Goal: Task Accomplishment & Management: Complete application form

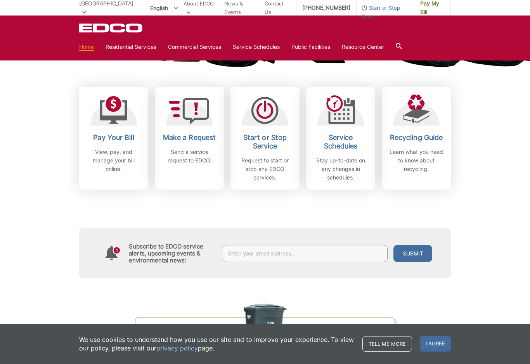
scroll to position [201, 0]
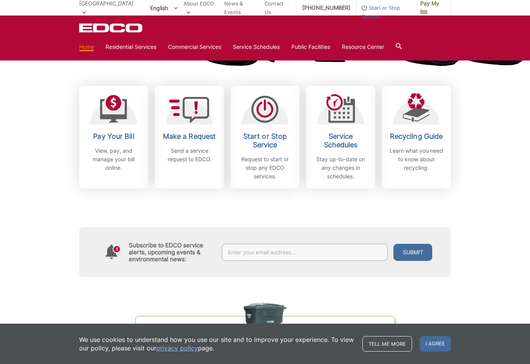
click at [193, 105] on icon at bounding box center [189, 110] width 41 height 26
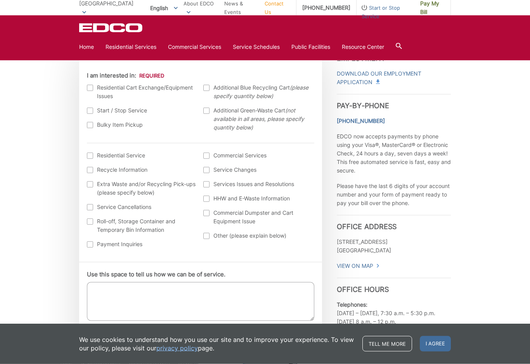
scroll to position [243, 0]
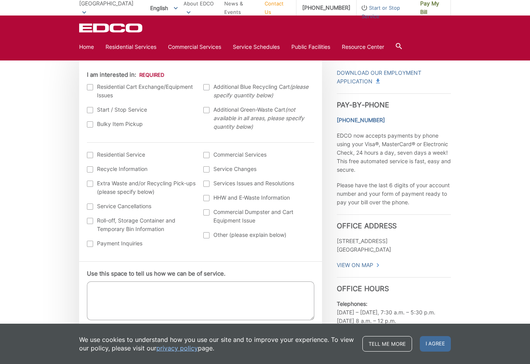
click at [88, 86] on div at bounding box center [90, 87] width 6 height 6
click at [0, 0] on input "I am interested in:" at bounding box center [0, 0] width 0 height 0
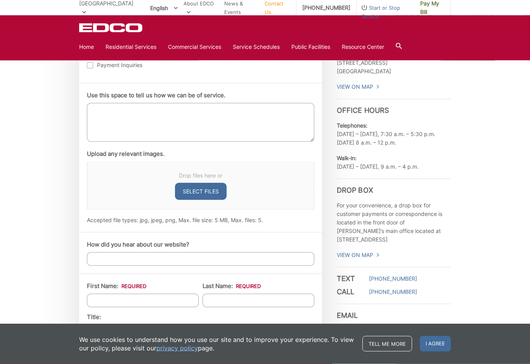
scroll to position [422, 0]
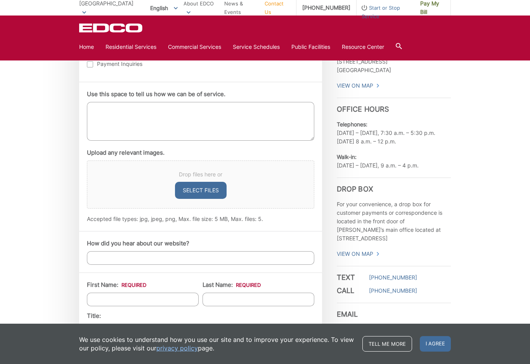
click at [94, 104] on textarea "Use this space to tell us how we can be of service." at bounding box center [200, 121] width 227 height 39
click at [153, 98] on label "Use this space to tell us how we can be of service." at bounding box center [156, 94] width 138 height 7
click at [153, 102] on textarea "My trash bin lid is cracked (black lid). Is it possible to have it replaced?" at bounding box center [200, 121] width 227 height 39
click at [183, 110] on textarea "My trash bin lid is cracked (black lid). Is it possible to have it replaced?" at bounding box center [200, 121] width 227 height 39
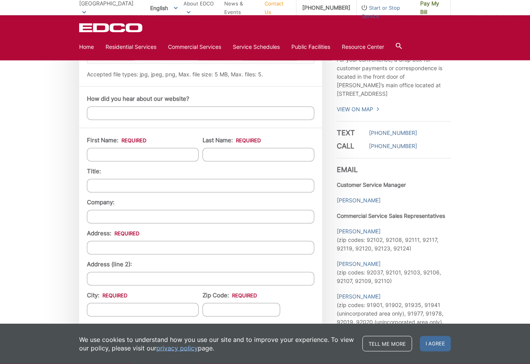
scroll to position [573, 0]
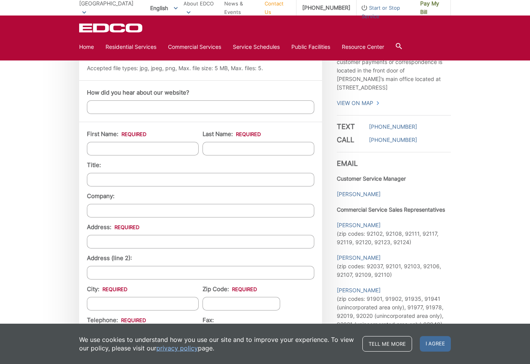
type textarea "My trash bin lid is cracked (black lid-damage from the truck apparatus). Is it …"
click at [95, 143] on input "First Name: *" at bounding box center [143, 149] width 112 height 14
type input "Gary"
click at [259, 149] on input "Last Name: *" at bounding box center [258, 149] width 112 height 14
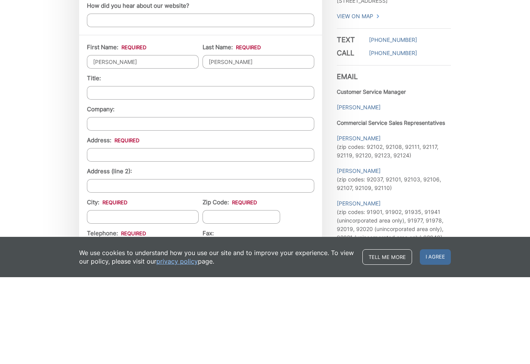
type input "Thomas"
click at [92, 235] on input "Address: *" at bounding box center [200, 242] width 227 height 14
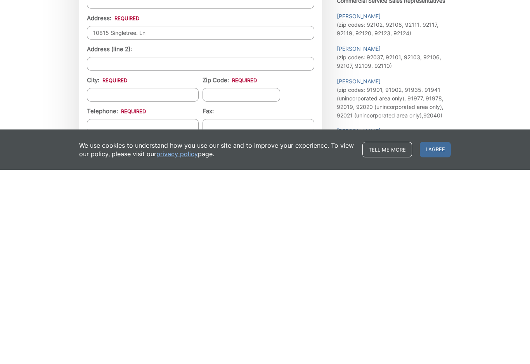
scroll to position [590, 0]
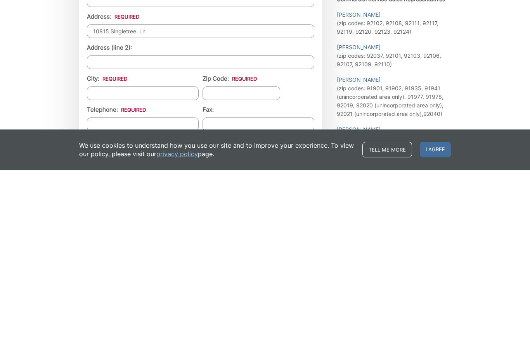
type input "10815 Singletree. Ln"
click at [90, 281] on input "City: *" at bounding box center [143, 288] width 112 height 14
type input "[GEOGRAPHIC_DATA]"
click at [251, 281] on input "Zip Code: *" at bounding box center [241, 288] width 78 height 14
type input "8"
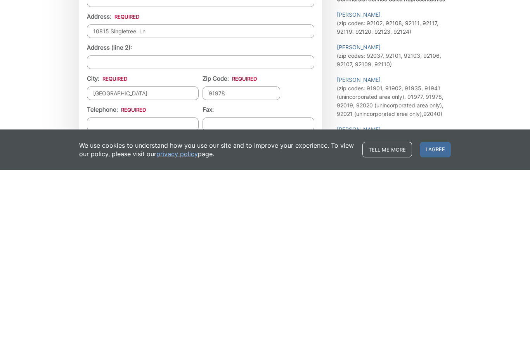
type input "91978"
click at [93, 312] on input "Telephone: *" at bounding box center [143, 319] width 112 height 14
type input "(___) ___-____"
type input "(619) 335-0224"
type input "(___) ___-____"
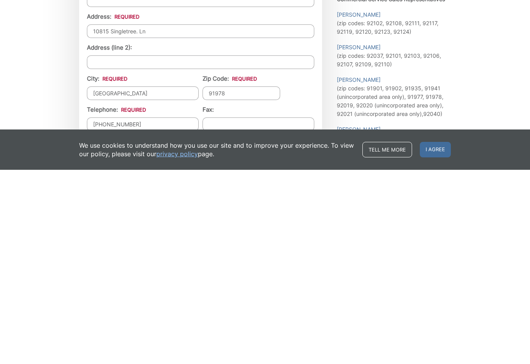
scroll to position [784, 0]
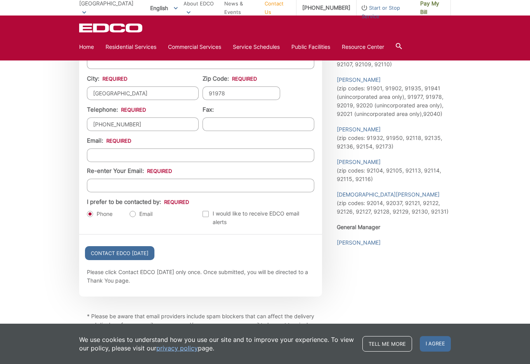
click at [99, 154] on input "Email *" at bounding box center [200, 156] width 227 height 14
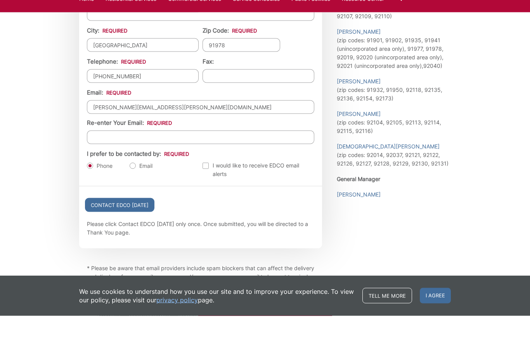
type input "gary_thomas@cox.net"
click at [94, 179] on input "Re-enter Your Email:" at bounding box center [200, 186] width 227 height 14
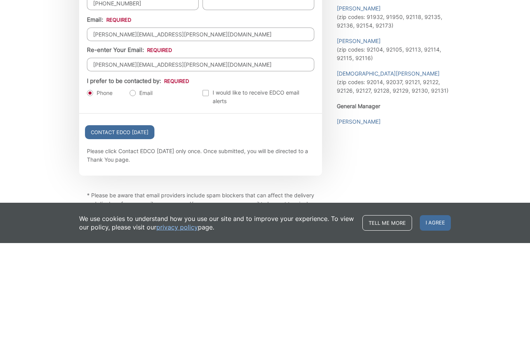
type input "gary_thomas@cox.net"
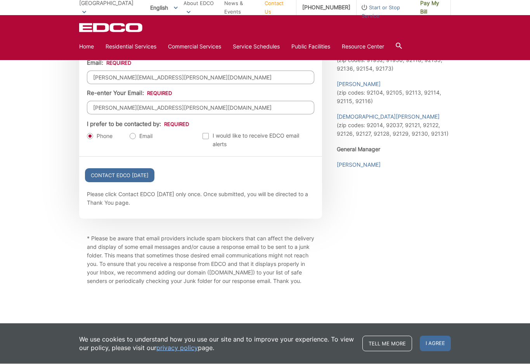
click at [132, 139] on label "Email" at bounding box center [141, 137] width 23 height 8
radio input "true"
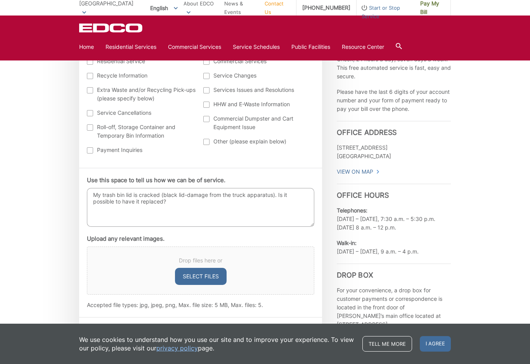
scroll to position [338, 0]
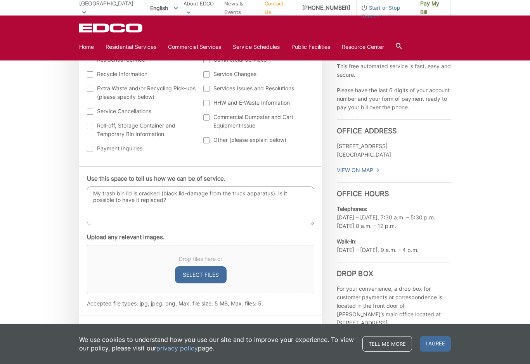
click at [189, 201] on textarea "My trash bin lid is cracked (black lid-damage from the truck apparatus). Is it …" at bounding box center [200, 206] width 227 height 39
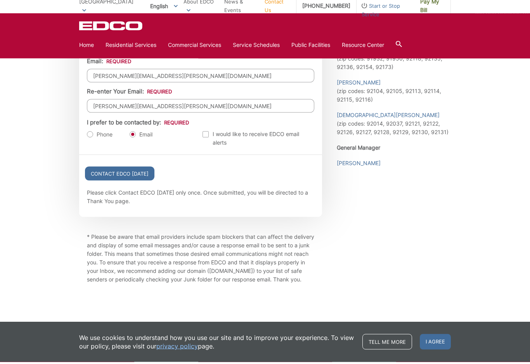
scroll to position [862, 0]
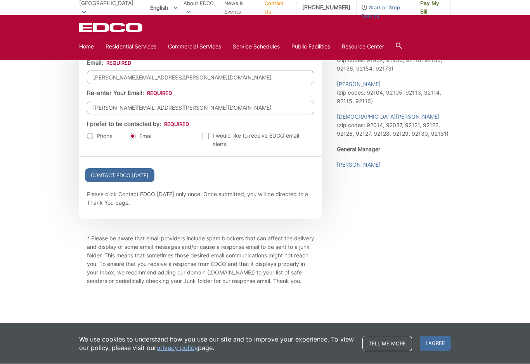
type textarea "My trash bin lid is cracked (black lid-damage from the truck apparatus). Is it …"
click at [103, 179] on input "Contact EDCO Today" at bounding box center [119, 176] width 69 height 14
